Goal: Task Accomplishment & Management: Manage account settings

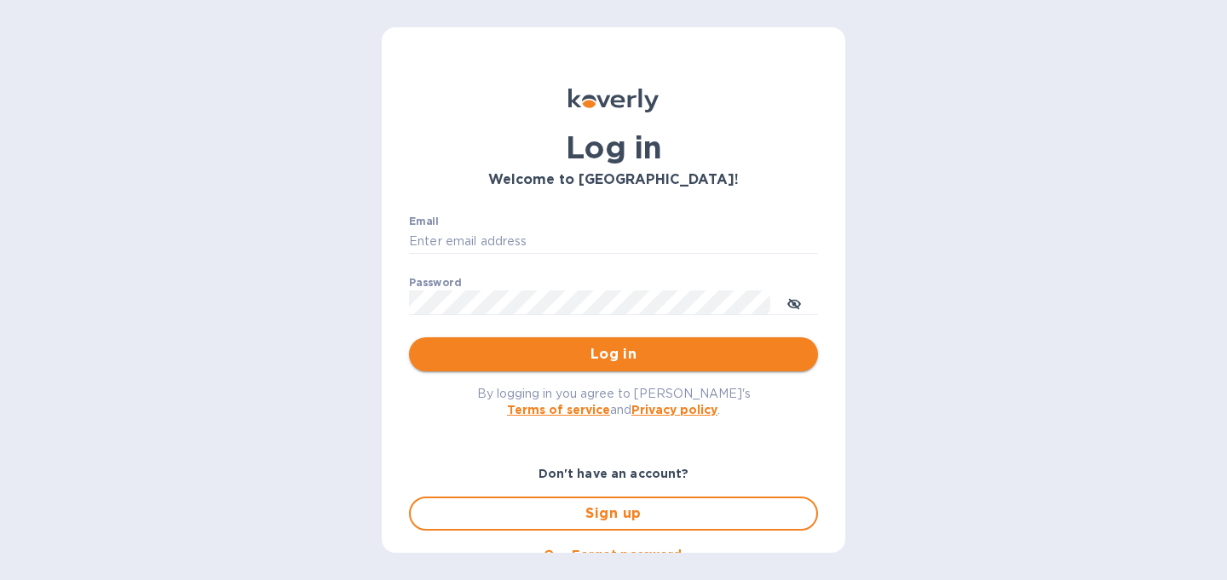
type input "[PERSON_NAME][EMAIL_ADDRESS][DOMAIN_NAME]"
click at [598, 359] on span "Log in" at bounding box center [614, 354] width 382 height 20
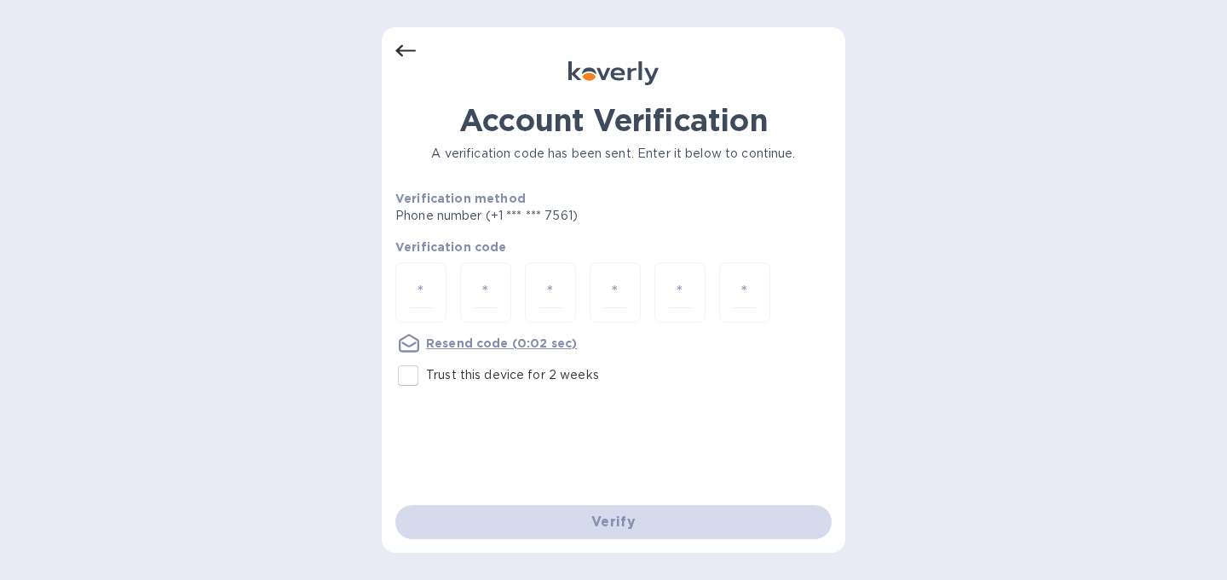
click at [412, 382] on input "Trust this device for 2 weeks" at bounding box center [408, 376] width 36 height 36
checkbox input "true"
click at [427, 303] on input "number" at bounding box center [421, 293] width 22 height 32
type input "5"
type input "6"
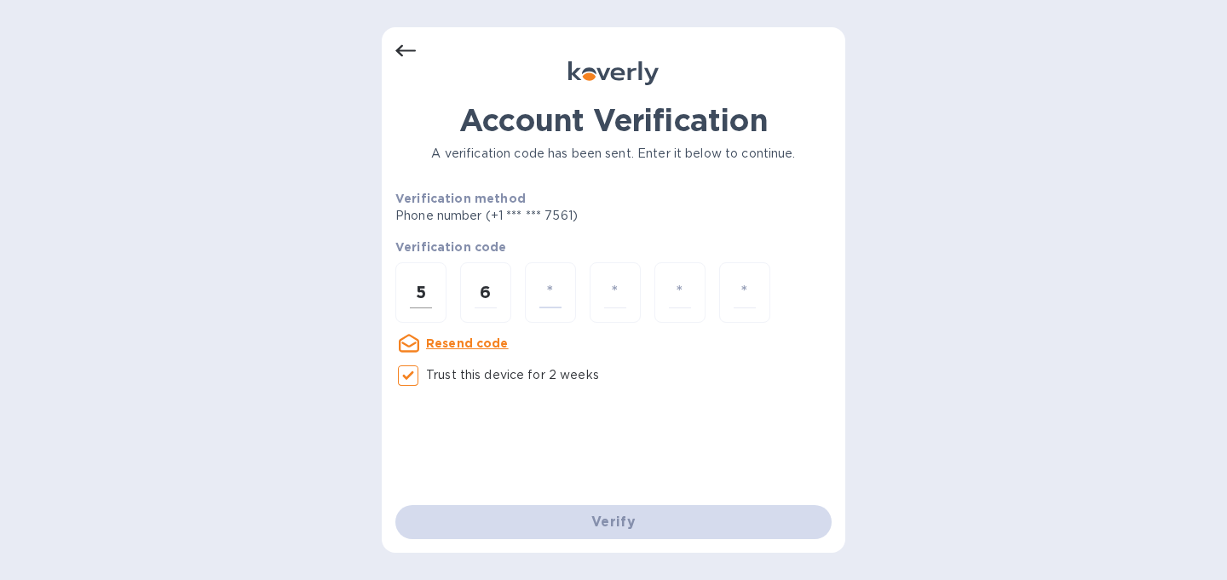
type input "0"
type input "1"
type input "9"
type input "3"
